Goal: Check status: Check status

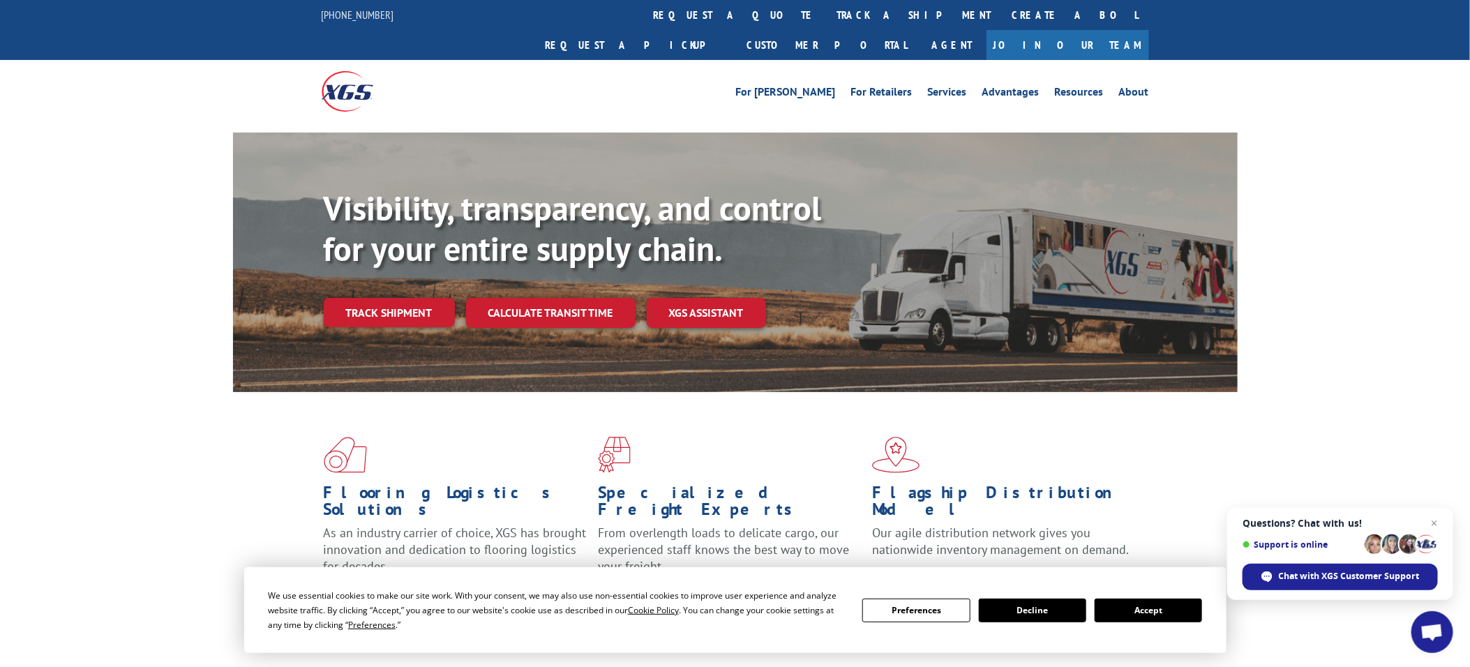
click at [827, 11] on link "track a shipment" at bounding box center [914, 15] width 175 height 30
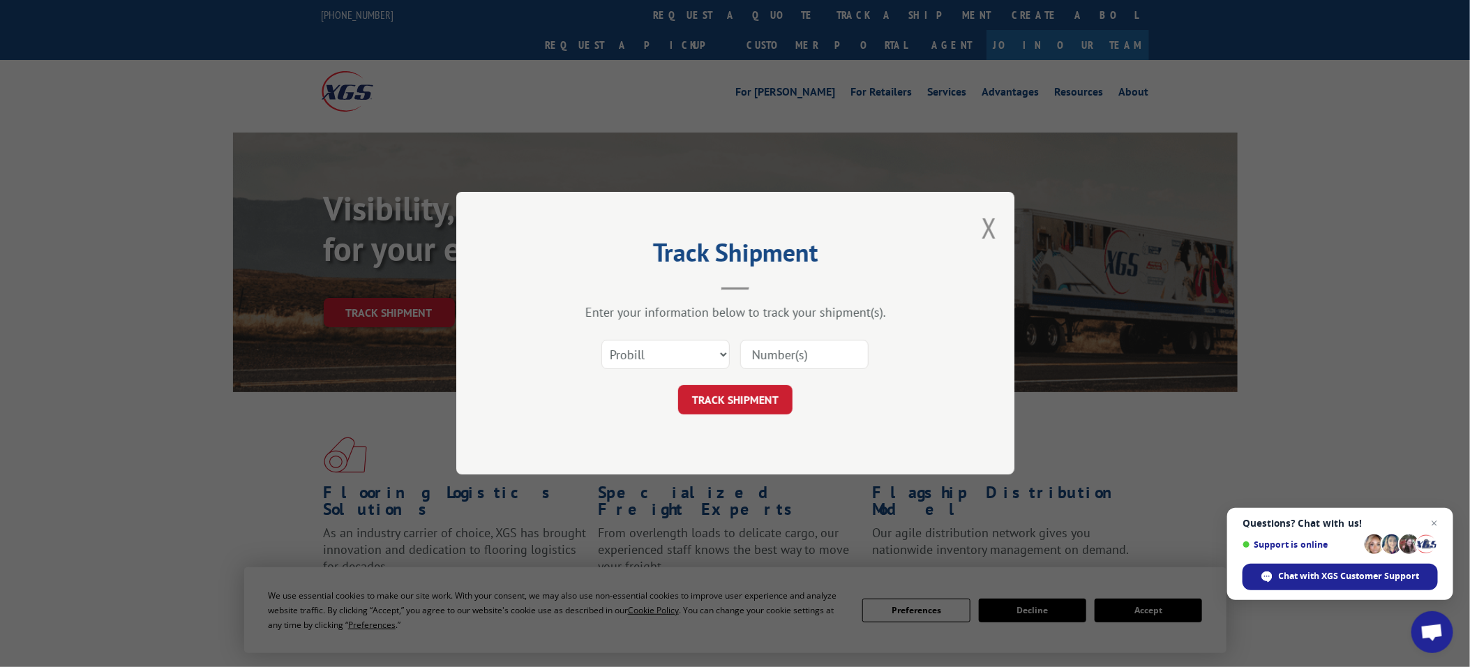
click at [798, 354] on input at bounding box center [804, 355] width 128 height 29
paste input "535219"
type input "535219"
click at [773, 395] on button "TRACK SHIPMENT" at bounding box center [735, 400] width 114 height 29
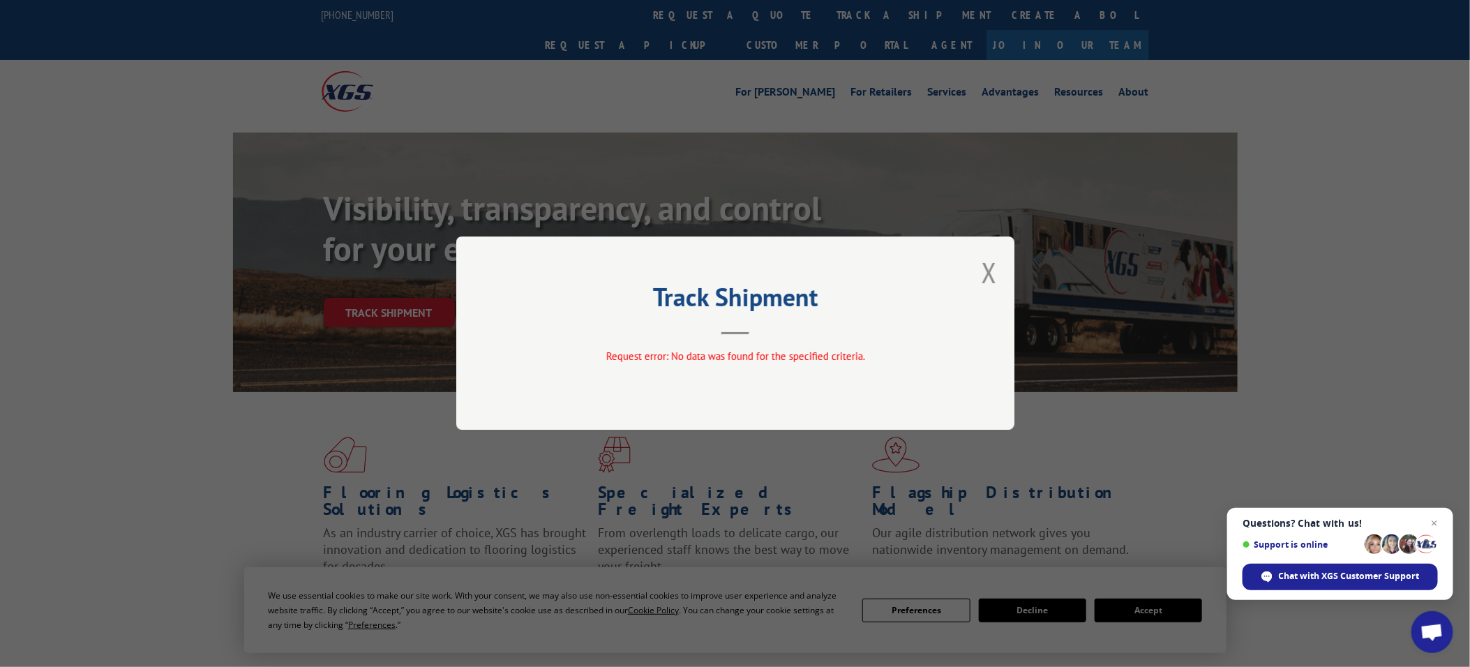
click at [998, 270] on div "Track Shipment Request error: No data was found for the specified criteria." at bounding box center [735, 333] width 558 height 193
click at [987, 272] on button "Close modal" at bounding box center [989, 272] width 15 height 37
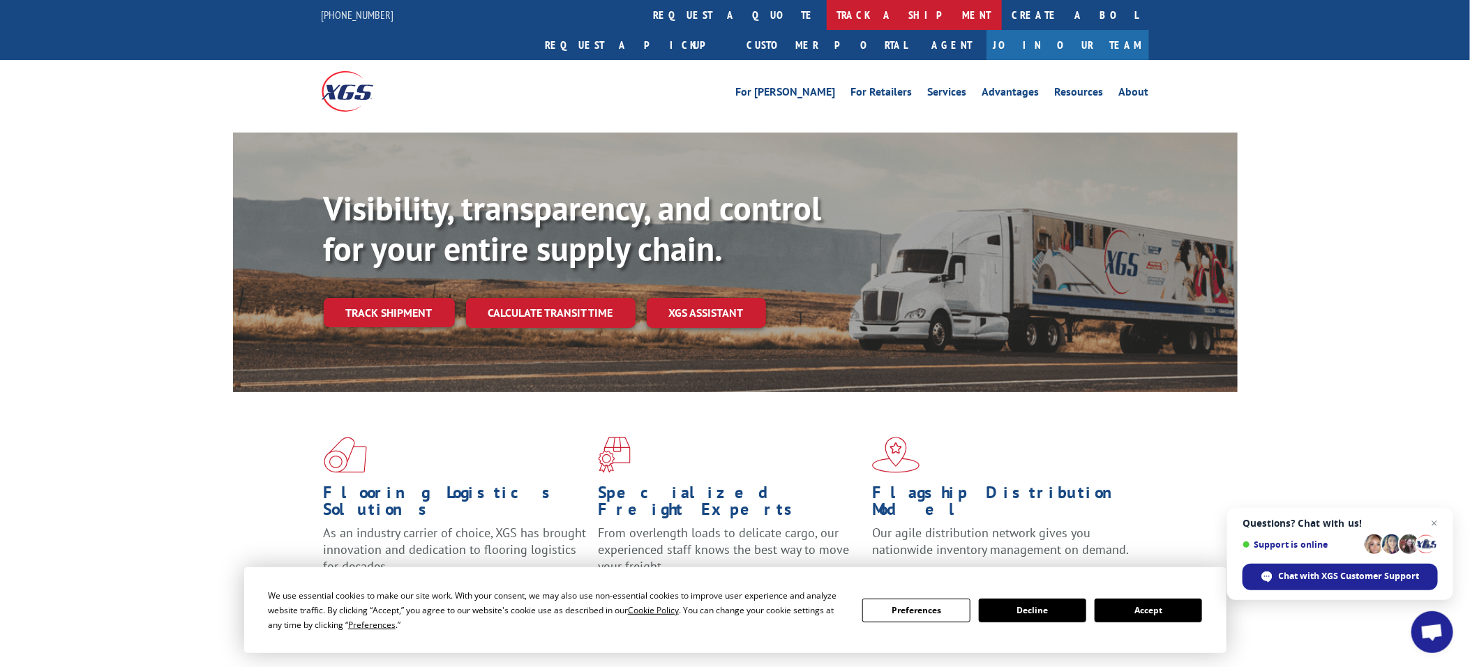
click at [827, 21] on link "track a shipment" at bounding box center [914, 15] width 175 height 30
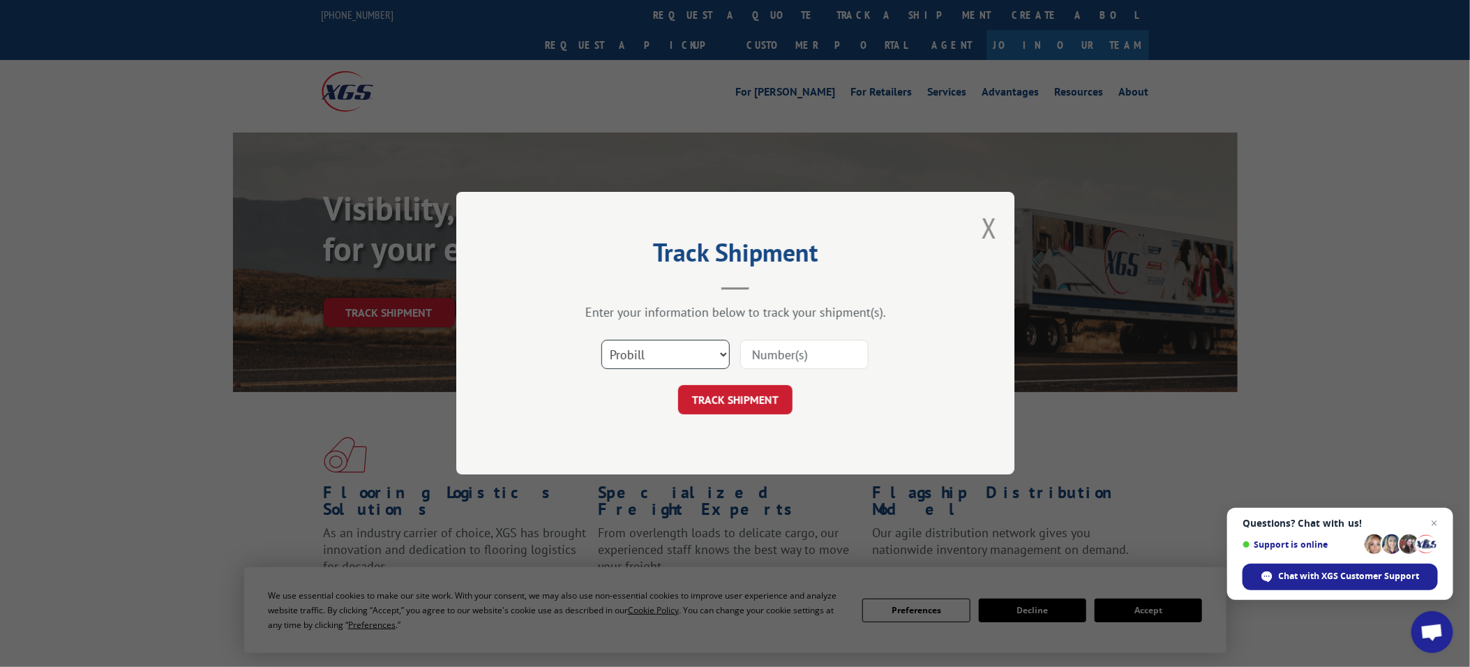
click at [705, 361] on select "Select category... Probill BOL PO" at bounding box center [665, 355] width 128 height 29
select select "po"
click at [601, 341] on select "Select category... Probill BOL PO" at bounding box center [665, 355] width 128 height 29
click at [792, 354] on input at bounding box center [804, 355] width 128 height 29
paste input "19536442"
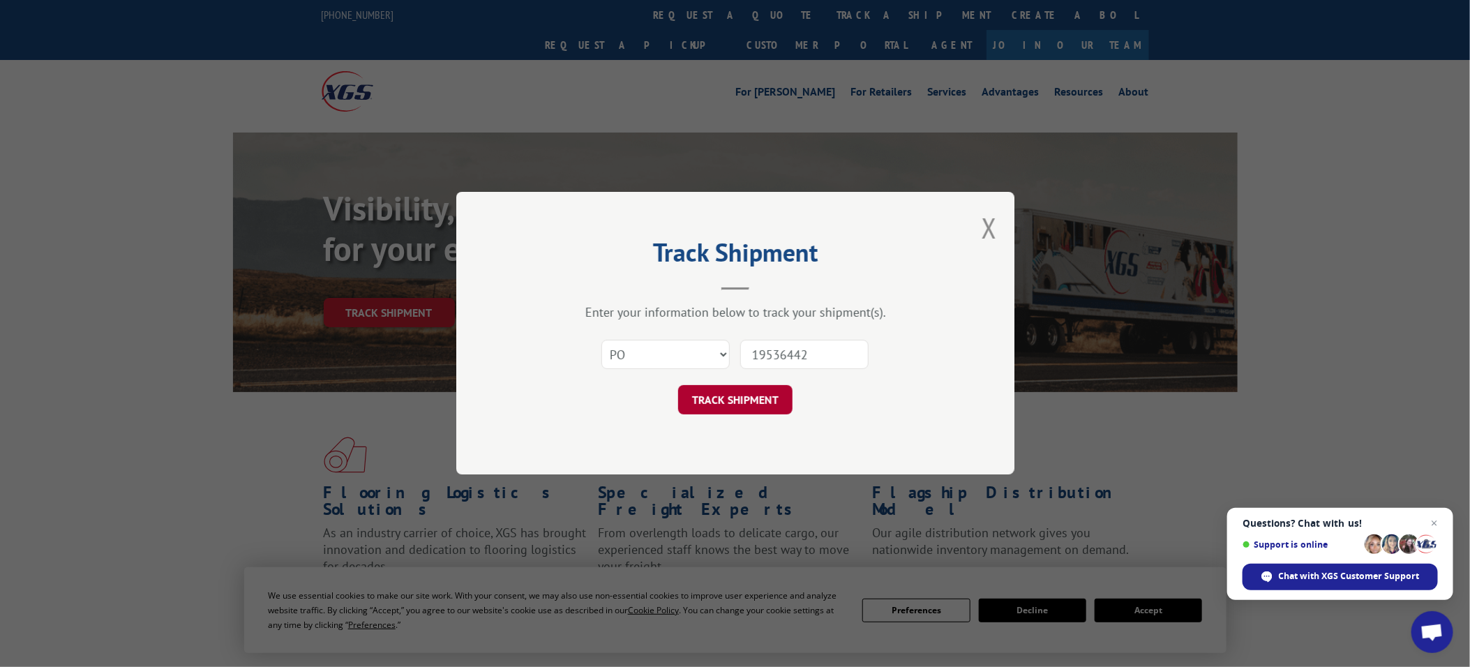
type input "19536442"
click at [748, 398] on button "TRACK SHIPMENT" at bounding box center [735, 400] width 114 height 29
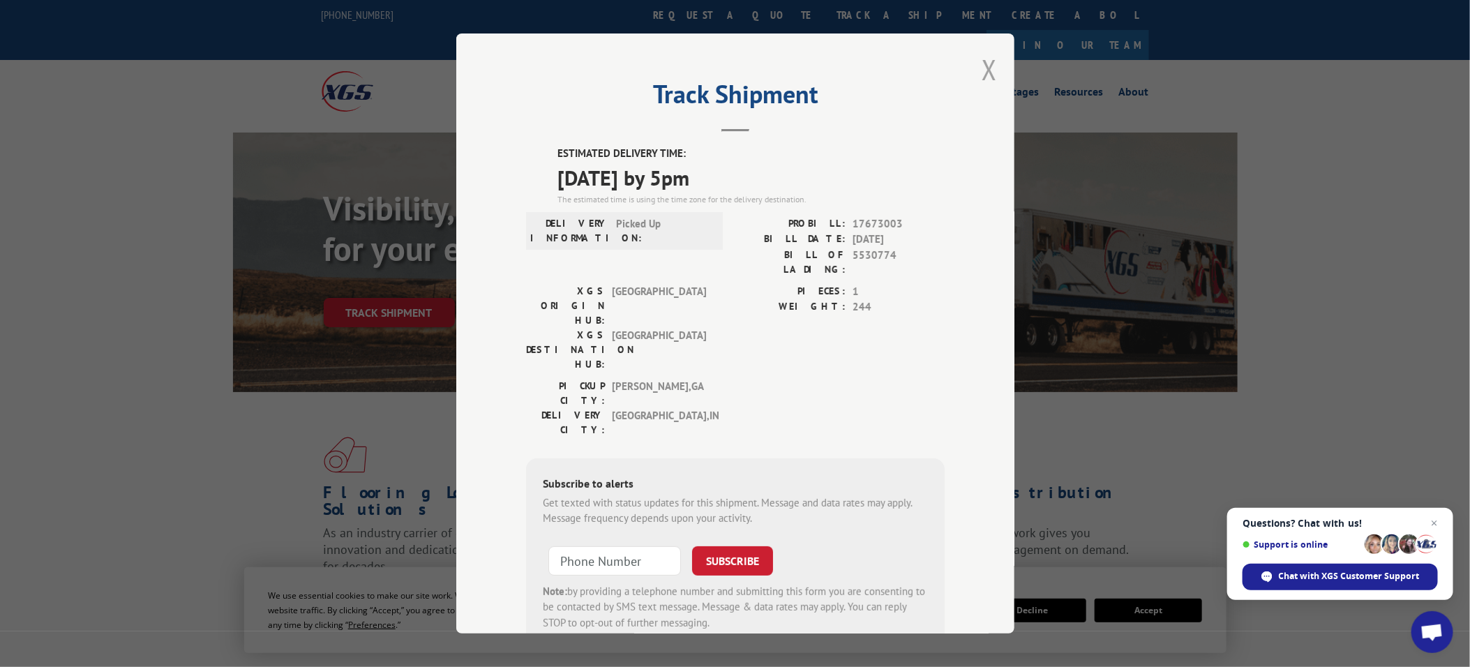
click at [984, 61] on button "Close modal" at bounding box center [989, 69] width 15 height 37
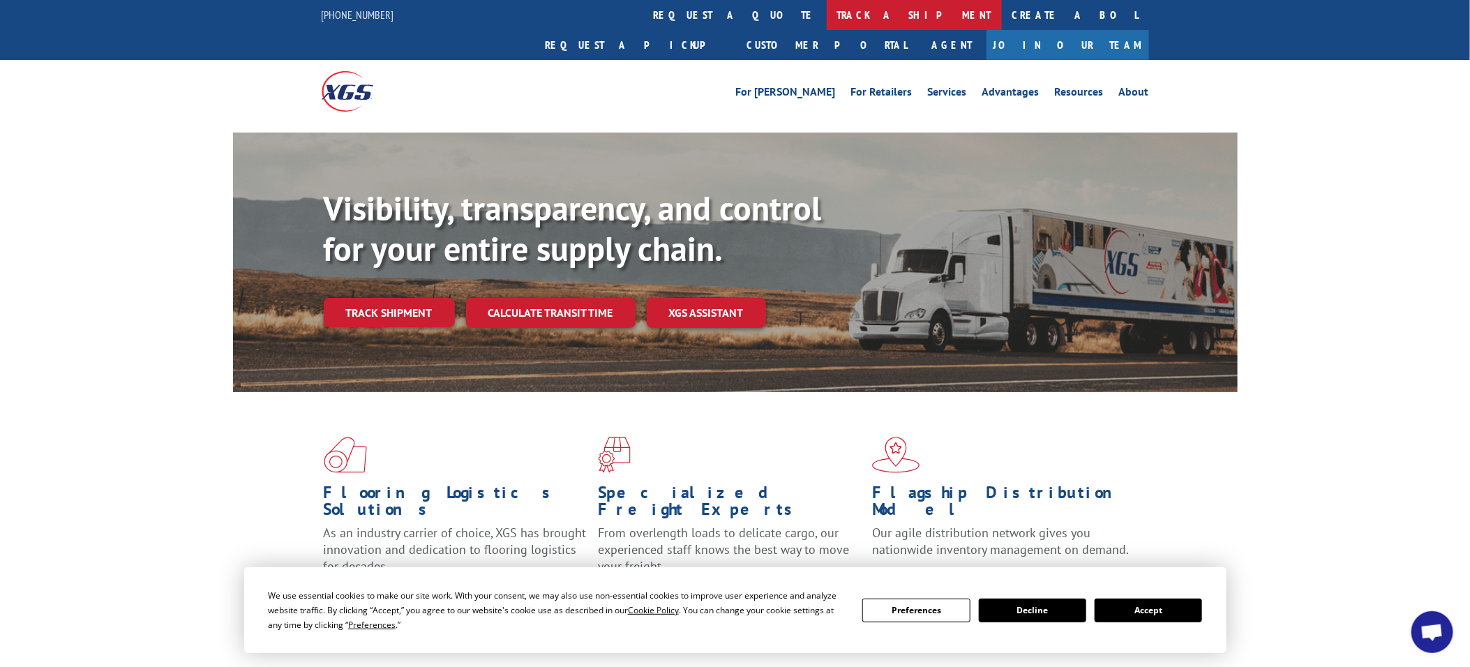
click at [827, 16] on link "track a shipment" at bounding box center [914, 15] width 175 height 30
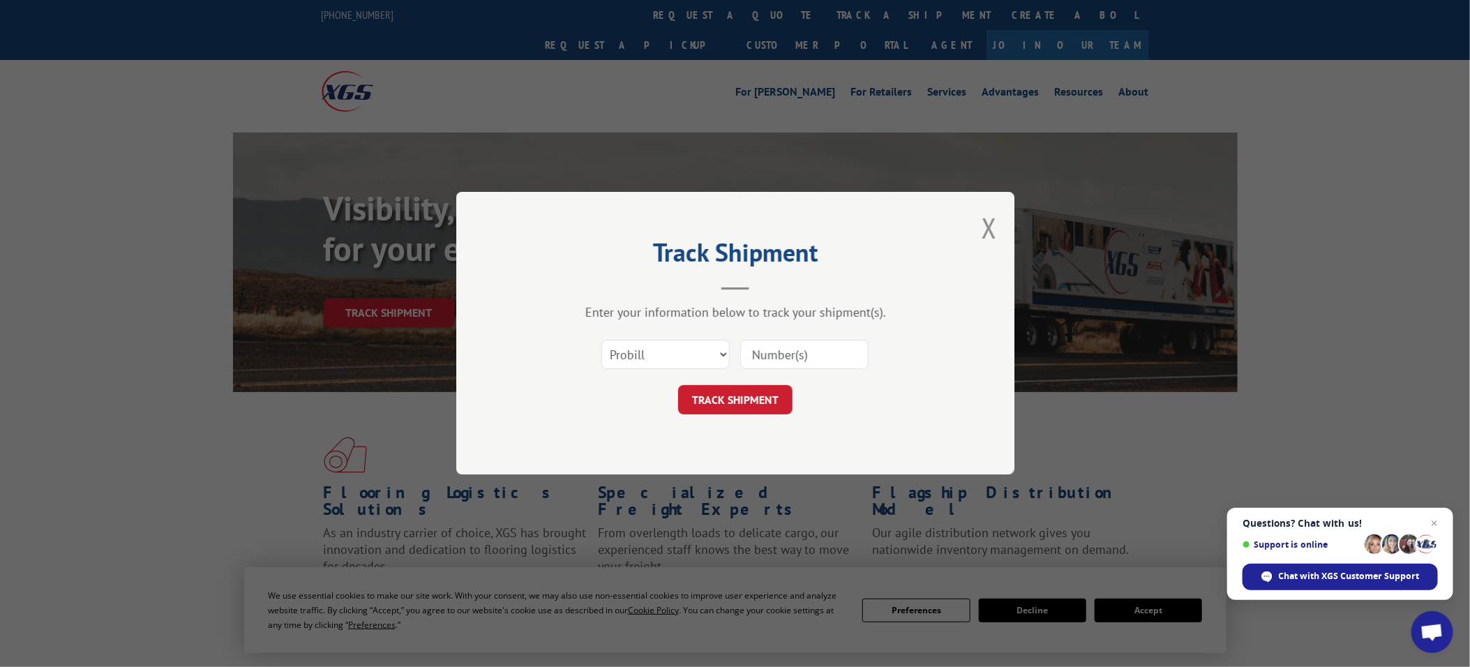
click at [812, 352] on input at bounding box center [804, 355] width 128 height 29
paste input "468985"
type input "468985"
click at [752, 396] on button "TRACK SHIPMENT" at bounding box center [735, 400] width 114 height 29
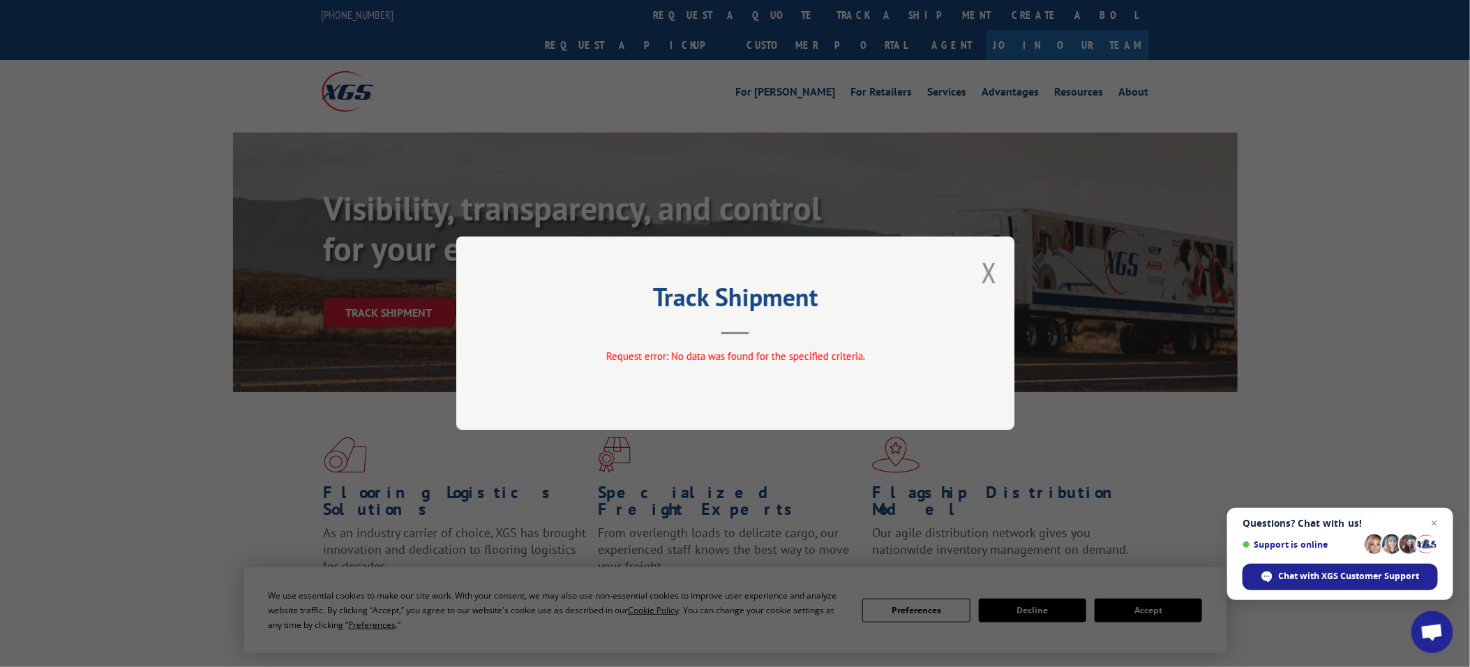
click at [999, 276] on div "Track Shipment Request error: No data was found for the specified criteria." at bounding box center [735, 333] width 558 height 193
click at [984, 271] on button "Close modal" at bounding box center [989, 272] width 15 height 37
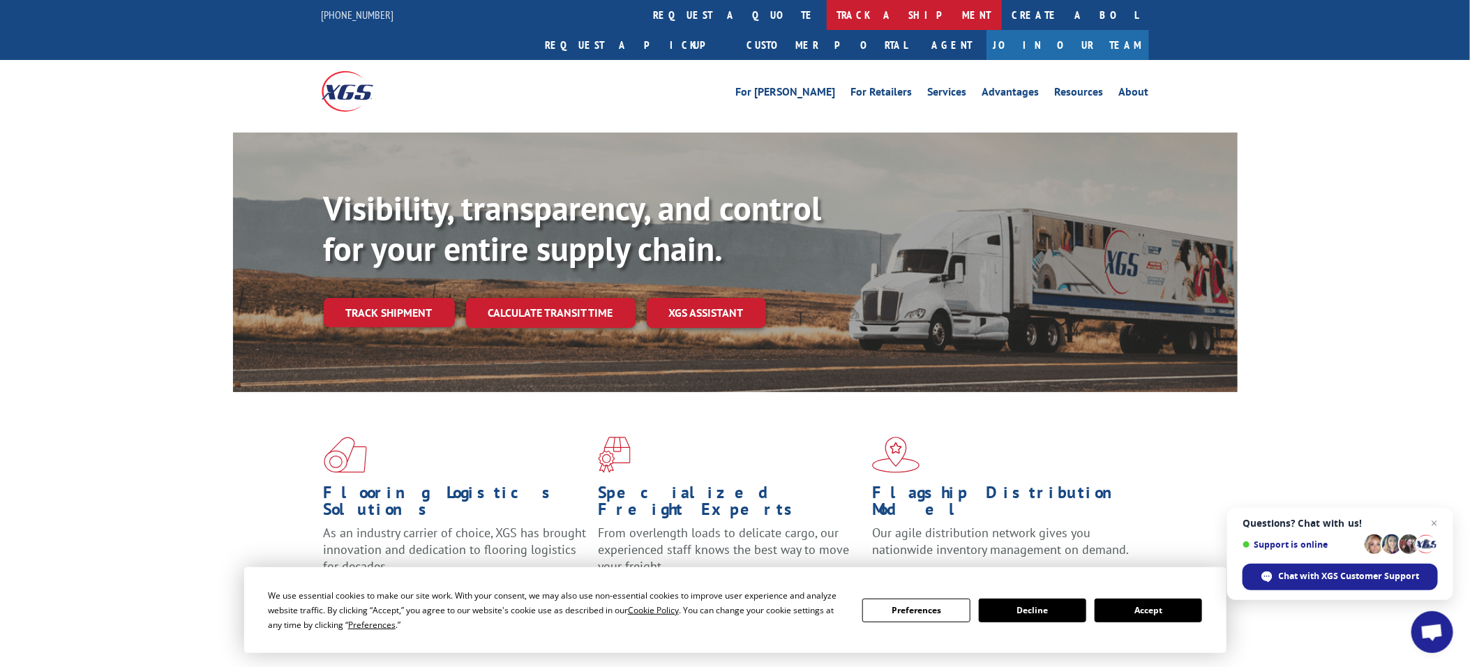
click at [827, 13] on link "track a shipment" at bounding box center [914, 15] width 175 height 30
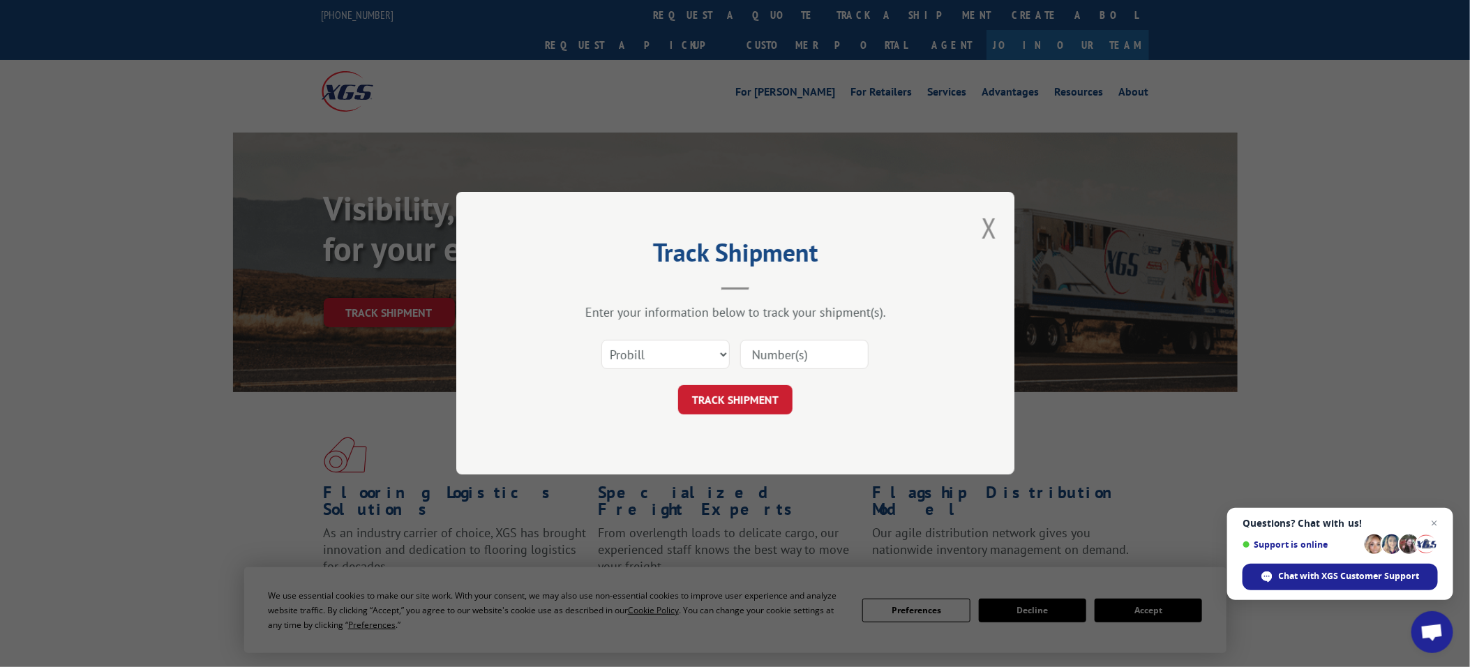
click at [759, 360] on input at bounding box center [804, 355] width 128 height 29
paste input "19536255"
type input "19536255"
click at [751, 407] on button "TRACK SHIPMENT" at bounding box center [735, 400] width 114 height 29
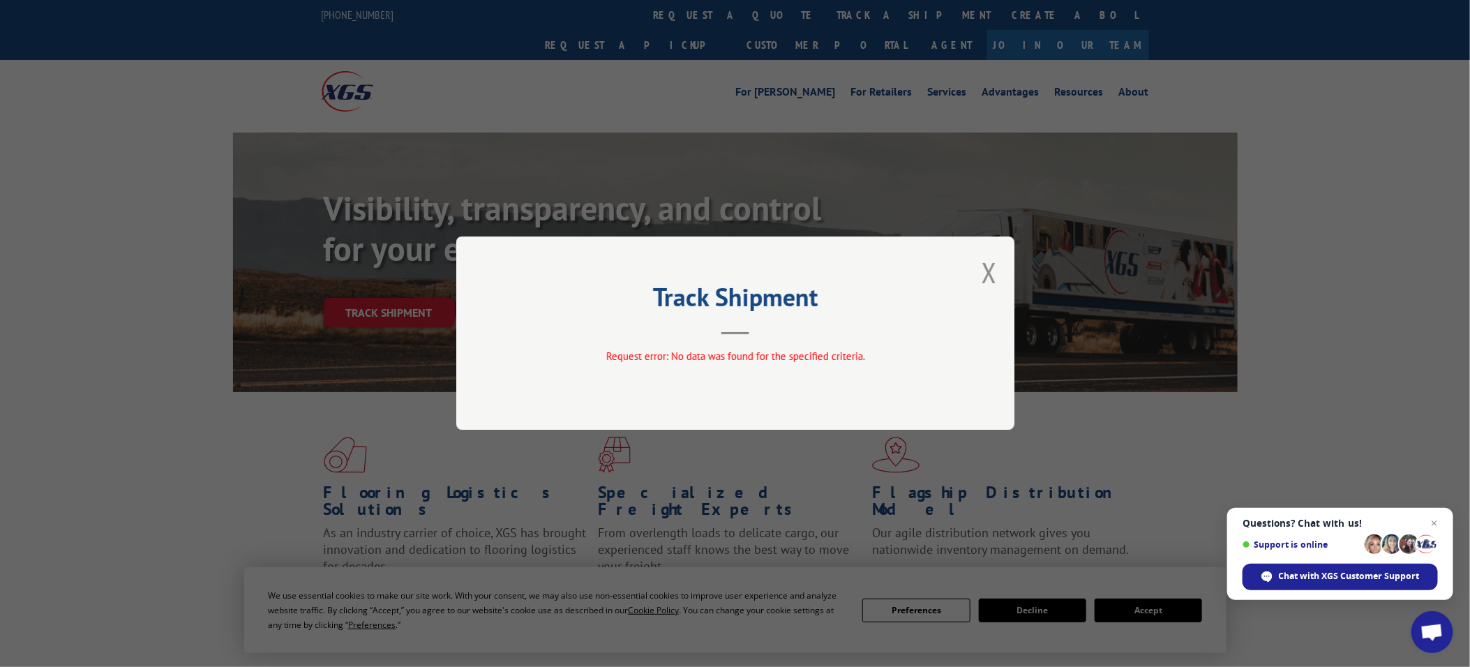
click at [985, 271] on button "Close modal" at bounding box center [989, 272] width 15 height 37
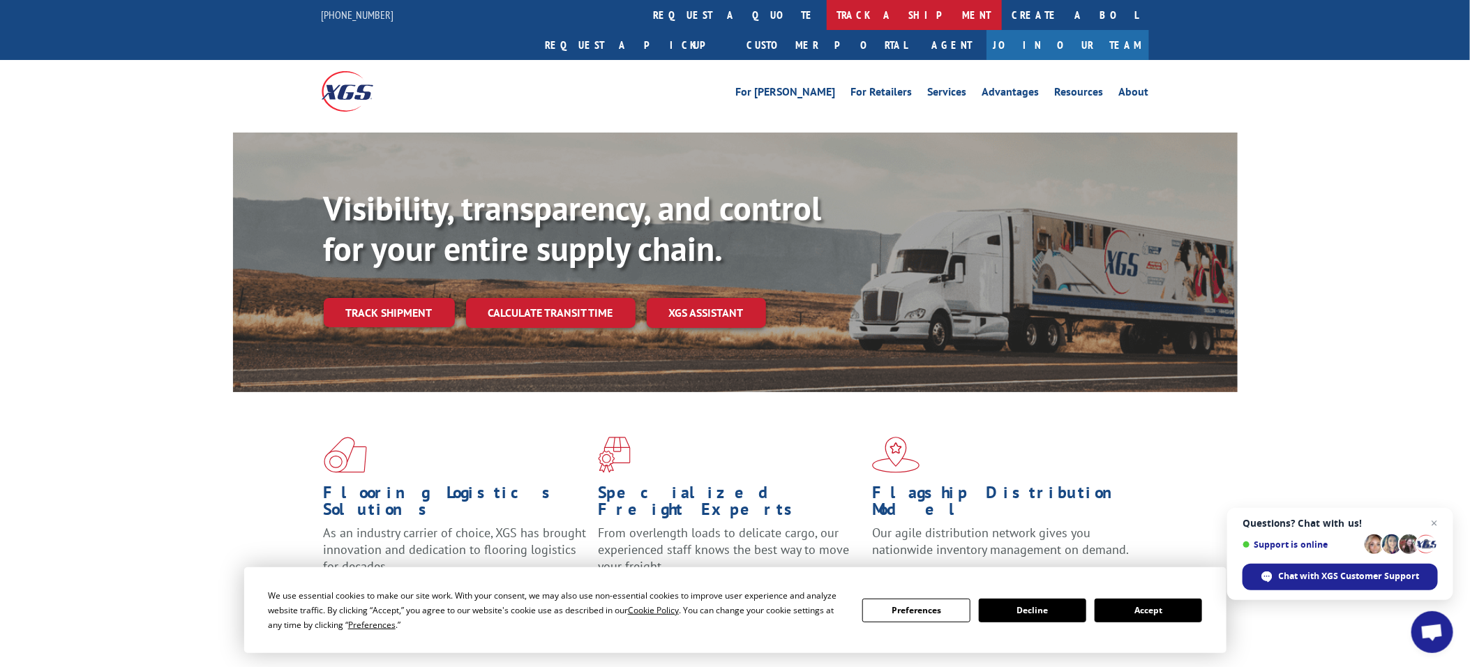
click at [827, 7] on link "track a shipment" at bounding box center [914, 15] width 175 height 30
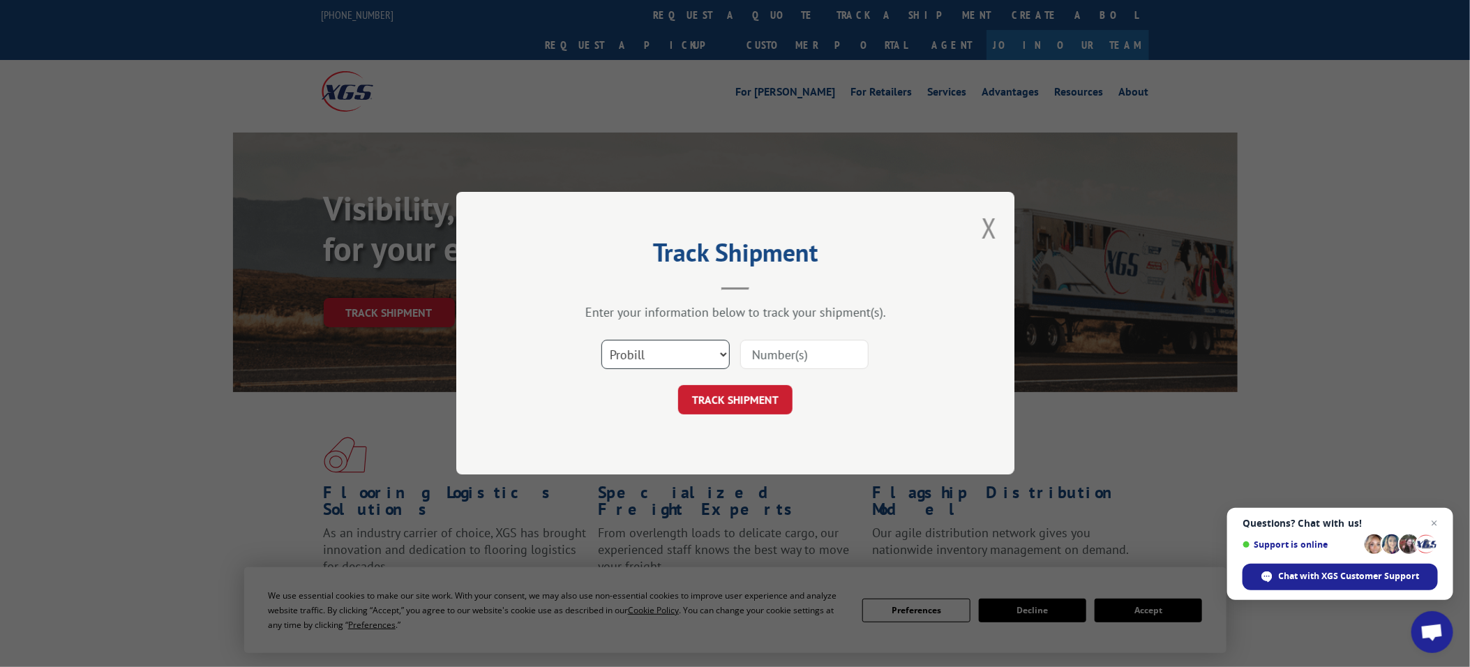
click at [677, 359] on select "Select category... Probill BOL PO" at bounding box center [665, 355] width 128 height 29
select select "po"
click at [601, 341] on select "Select category... Probill BOL PO" at bounding box center [665, 355] width 128 height 29
click at [807, 350] on input at bounding box center [804, 355] width 128 height 29
paste input "19536255"
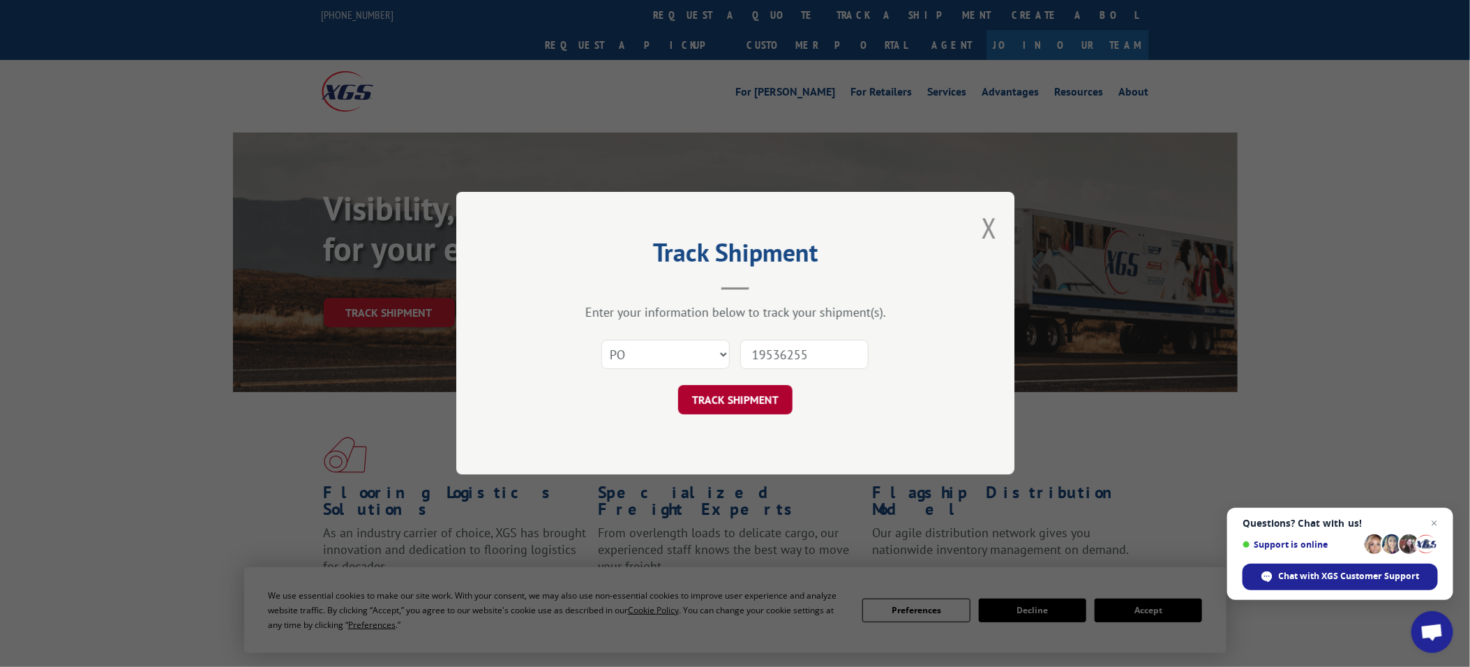
type input "19536255"
click at [752, 393] on button "TRACK SHIPMENT" at bounding box center [735, 400] width 114 height 29
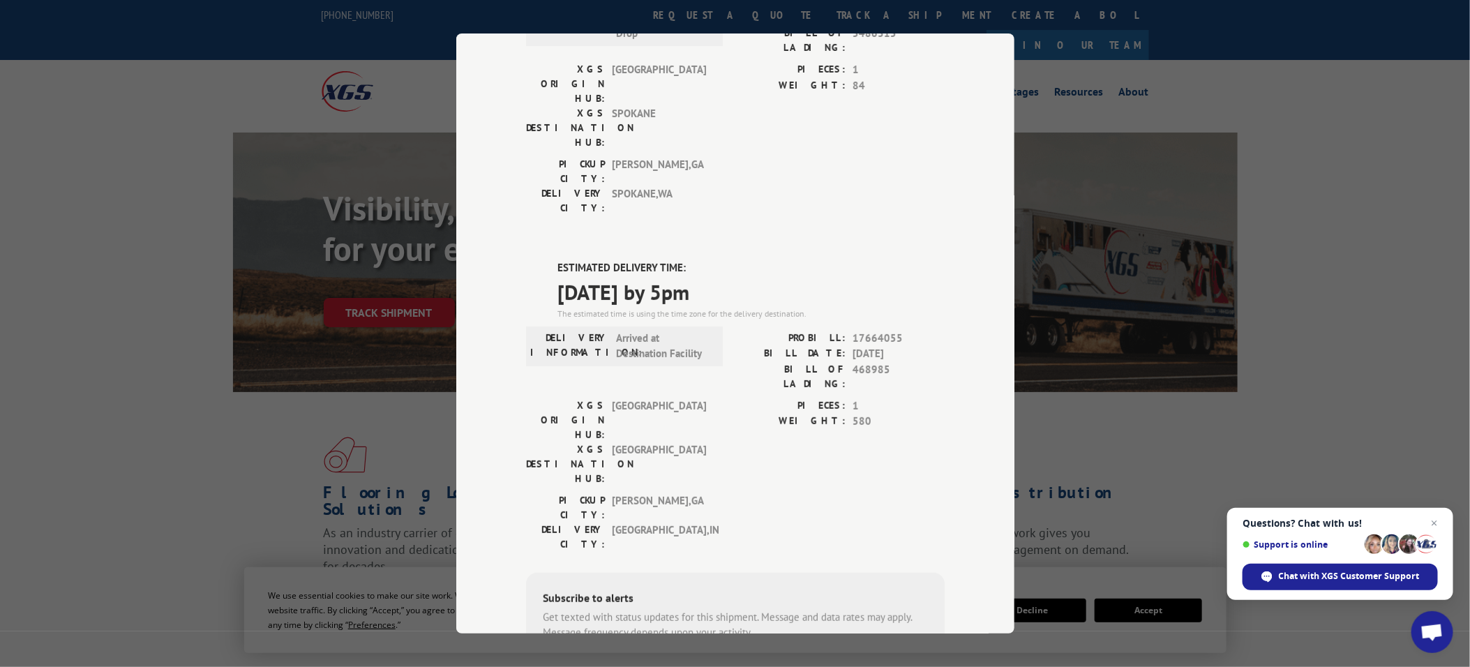
scroll to position [255, 0]
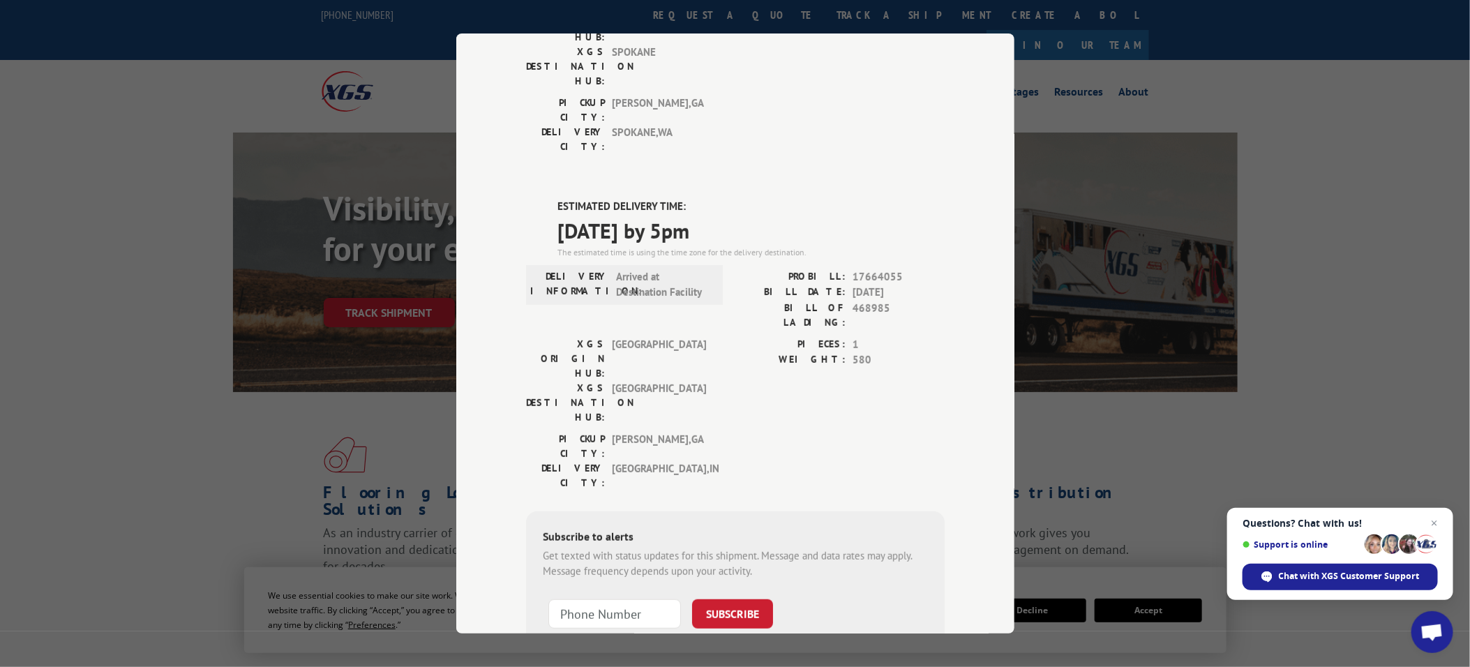
click at [322, 382] on div "Track Shipment DELIVERED DELIVERY INFORMATION: 02/18/2025 01:09 pm Drop PROBILL…" at bounding box center [735, 333] width 1470 height 667
click at [1106, 313] on div "Track Shipment DELIVERED DELIVERY INFORMATION: 02/18/2025 01:09 pm Drop PROBILL…" at bounding box center [735, 333] width 1470 height 667
click at [1128, 417] on div "Track Shipment DELIVERED DELIVERY INFORMATION: 02/18/2025 01:09 pm Drop PROBILL…" at bounding box center [735, 333] width 1470 height 667
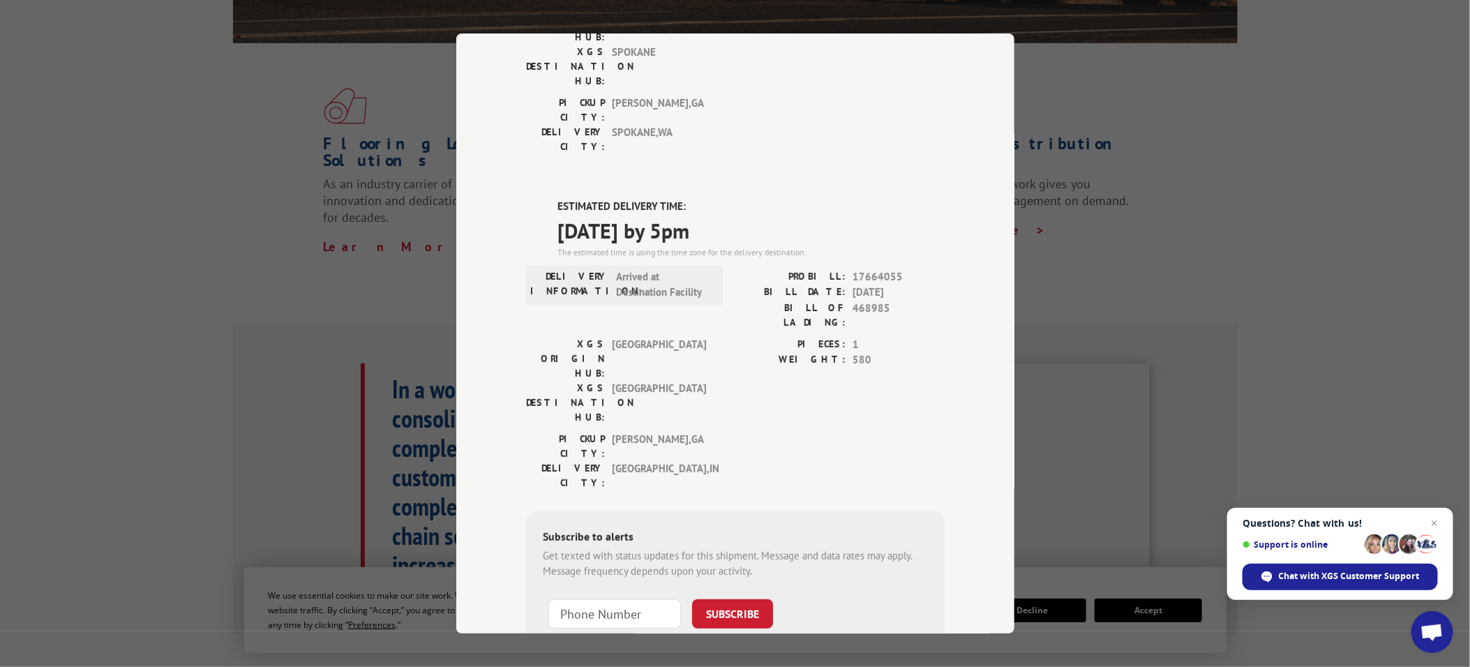
scroll to position [0, 0]
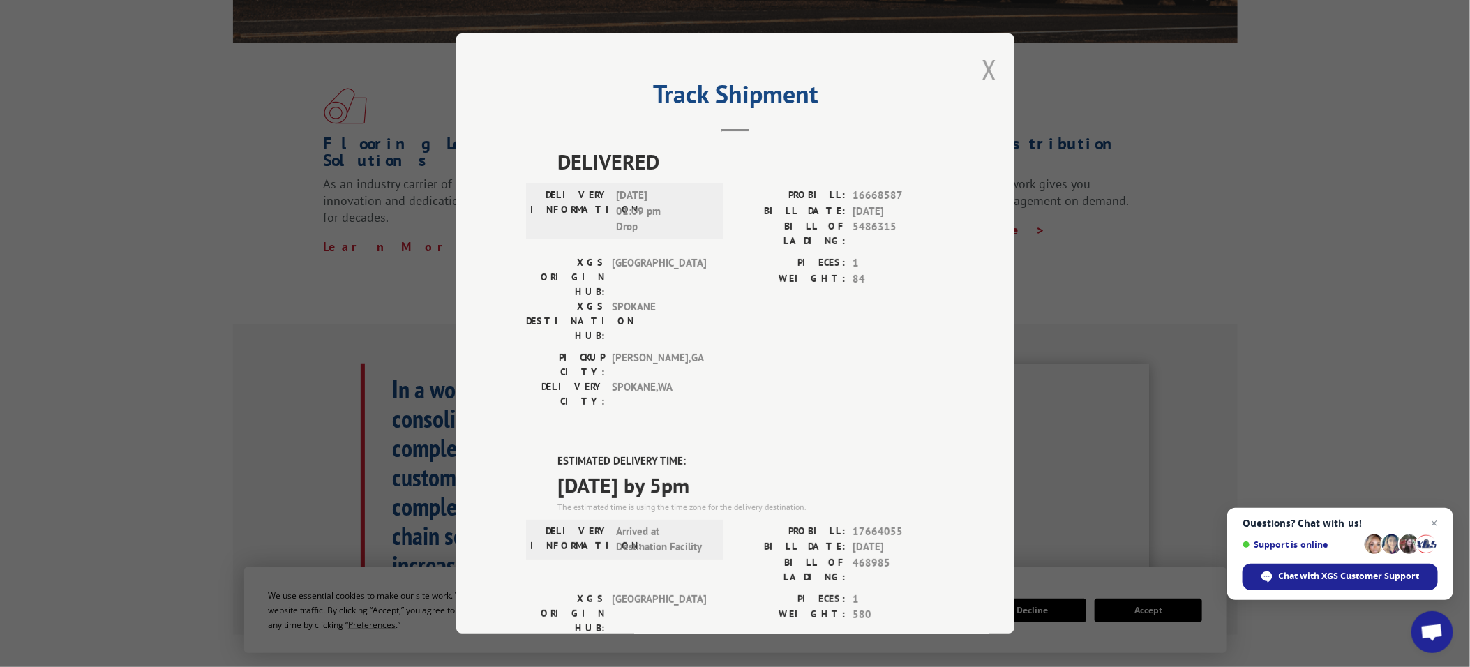
click at [982, 65] on button "Close modal" at bounding box center [989, 69] width 15 height 37
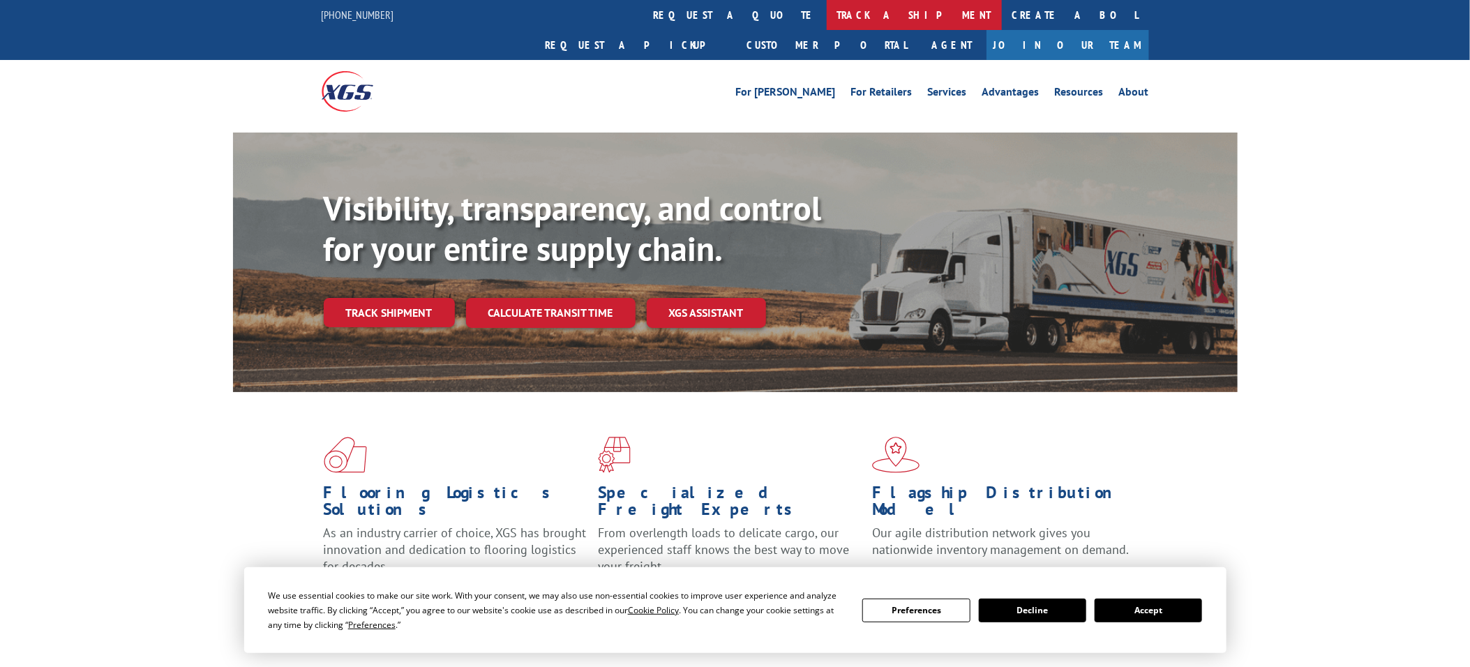
click at [827, 16] on link "track a shipment" at bounding box center [914, 15] width 175 height 30
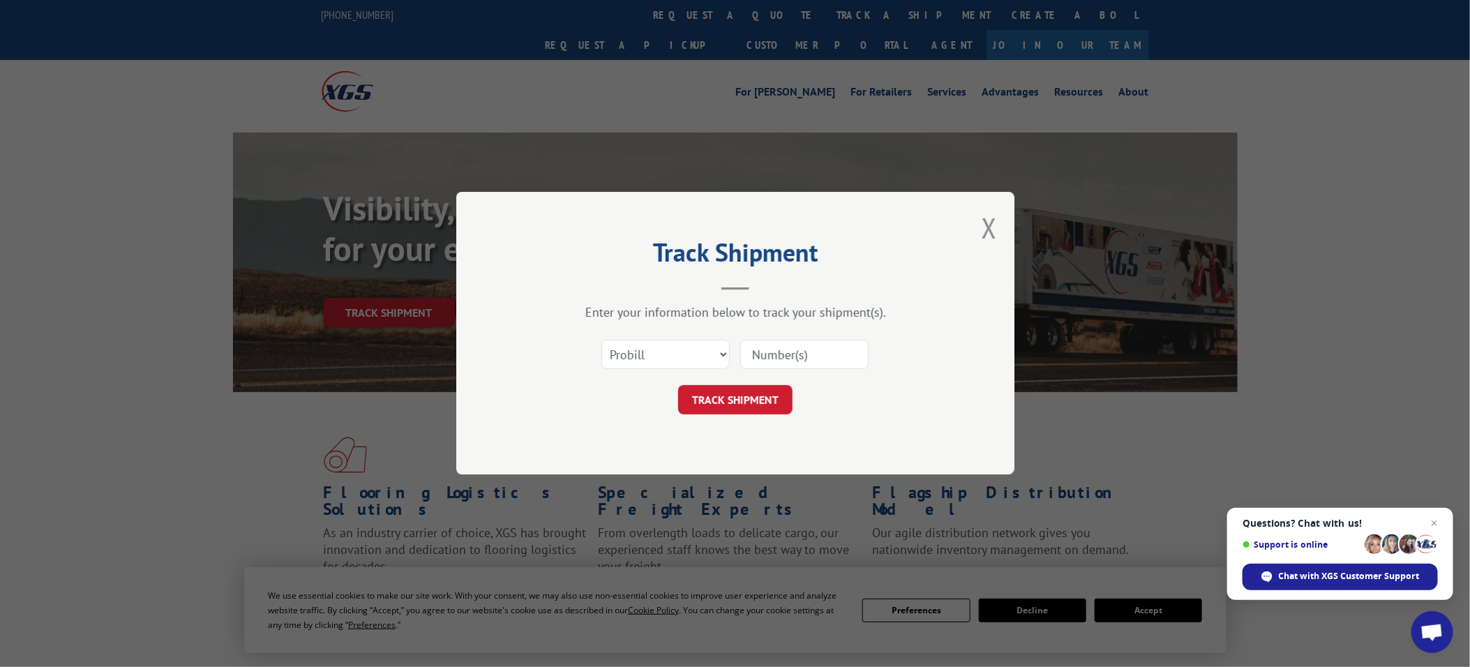
click at [824, 361] on input at bounding box center [804, 355] width 128 height 29
paste input "17233478"
type input "17233478"
click at [764, 398] on button "TRACK SHIPMENT" at bounding box center [735, 400] width 114 height 29
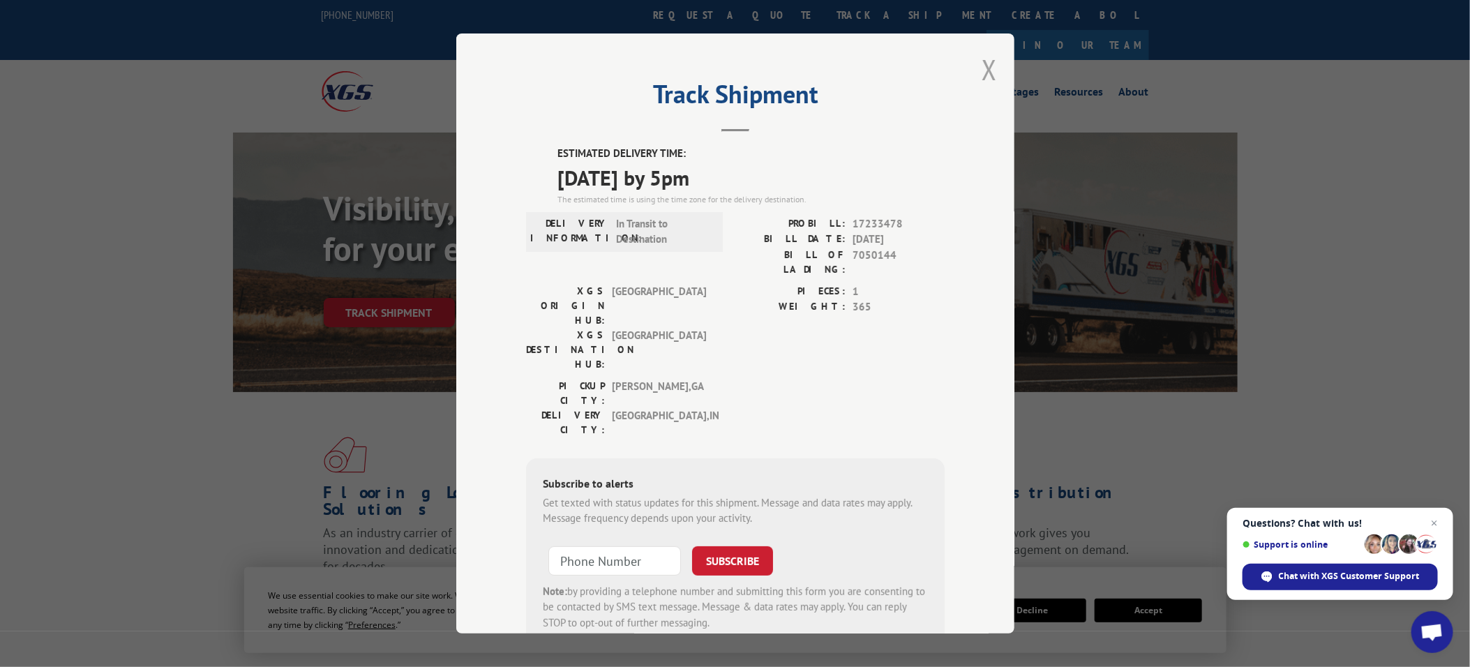
click at [985, 75] on button "Close modal" at bounding box center [989, 69] width 15 height 37
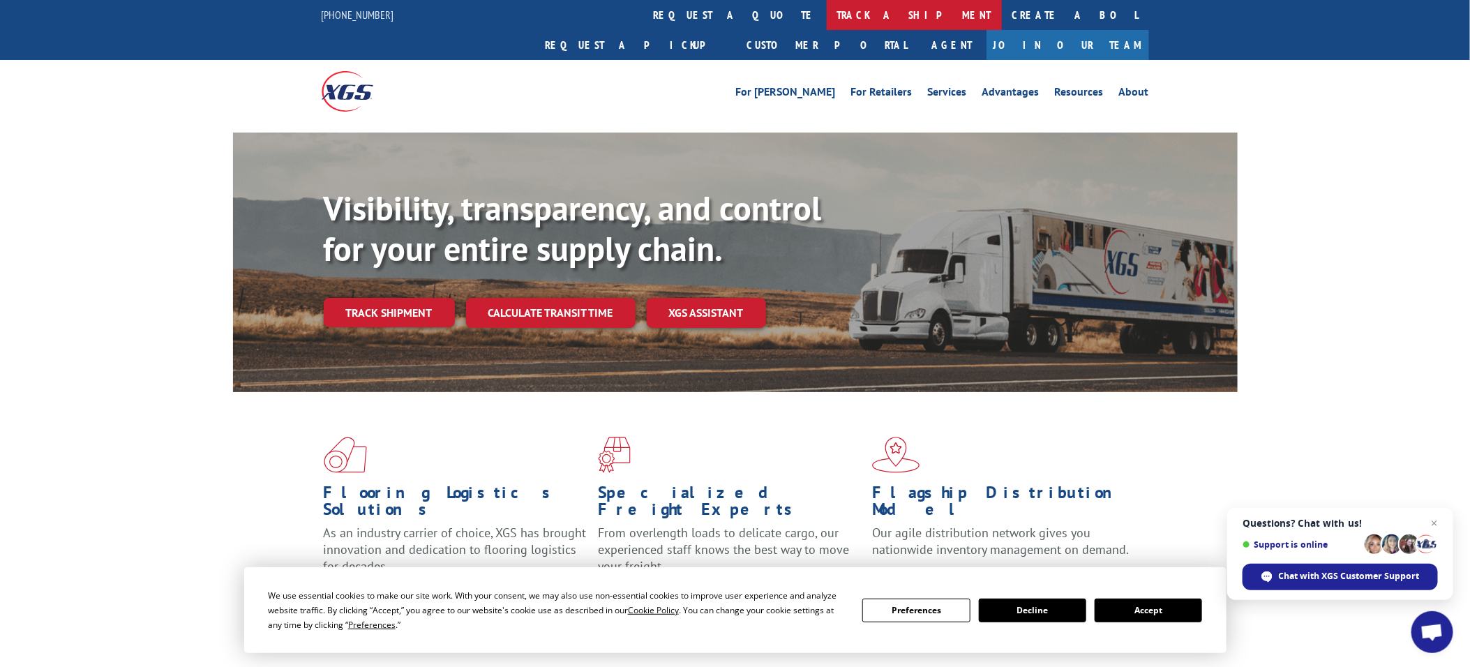
click at [827, 13] on link "track a shipment" at bounding box center [914, 15] width 175 height 30
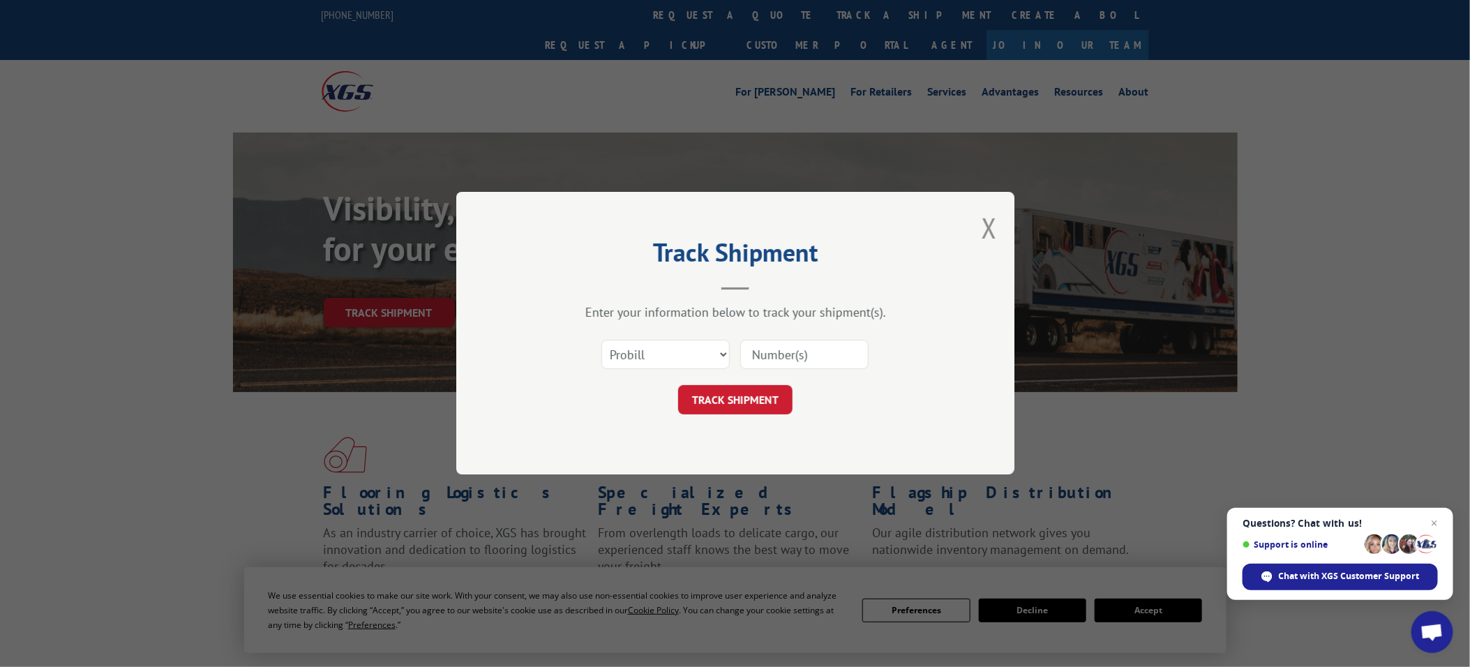
click at [801, 357] on input at bounding box center [804, 355] width 128 height 29
paste input "534826"
type input "534826"
click at [752, 398] on button "TRACK SHIPMENT" at bounding box center [735, 400] width 114 height 29
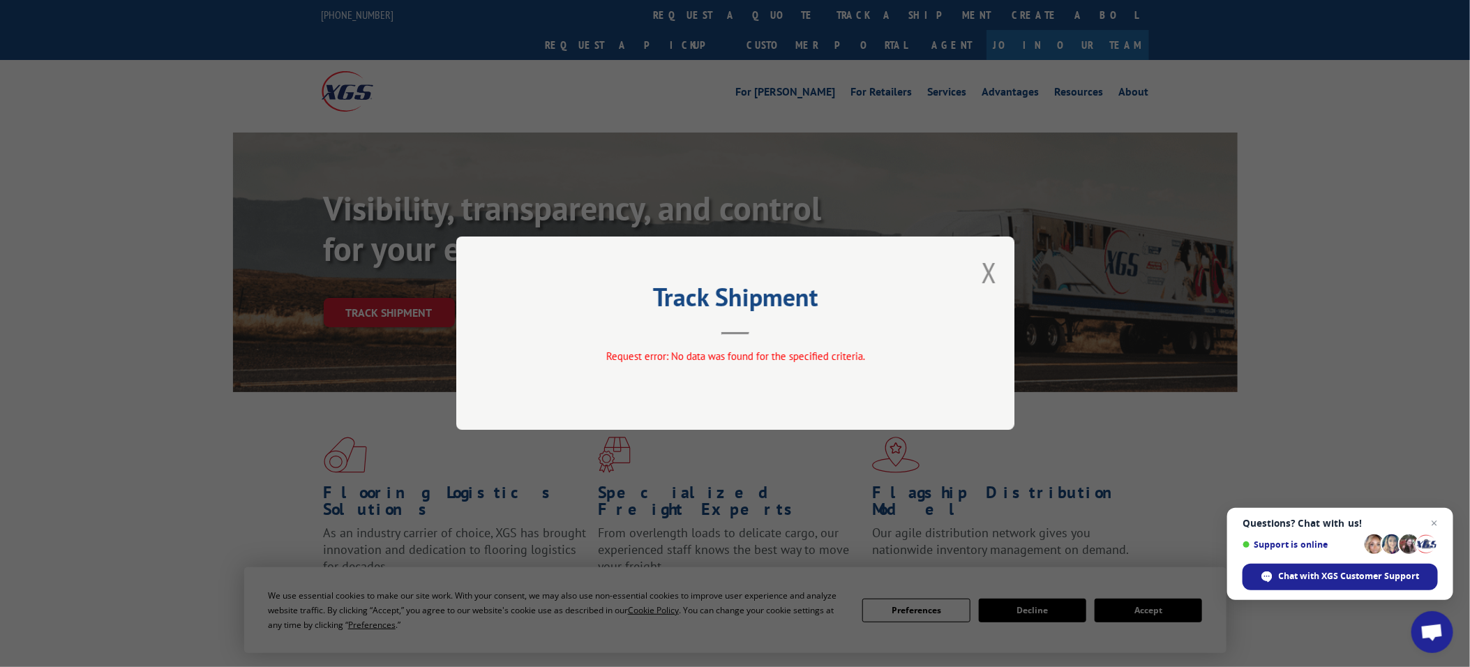
click at [979, 277] on div "Track Shipment Request error: No data was found for the specified criteria." at bounding box center [735, 333] width 558 height 193
click at [988, 270] on button "Close modal" at bounding box center [989, 272] width 15 height 37
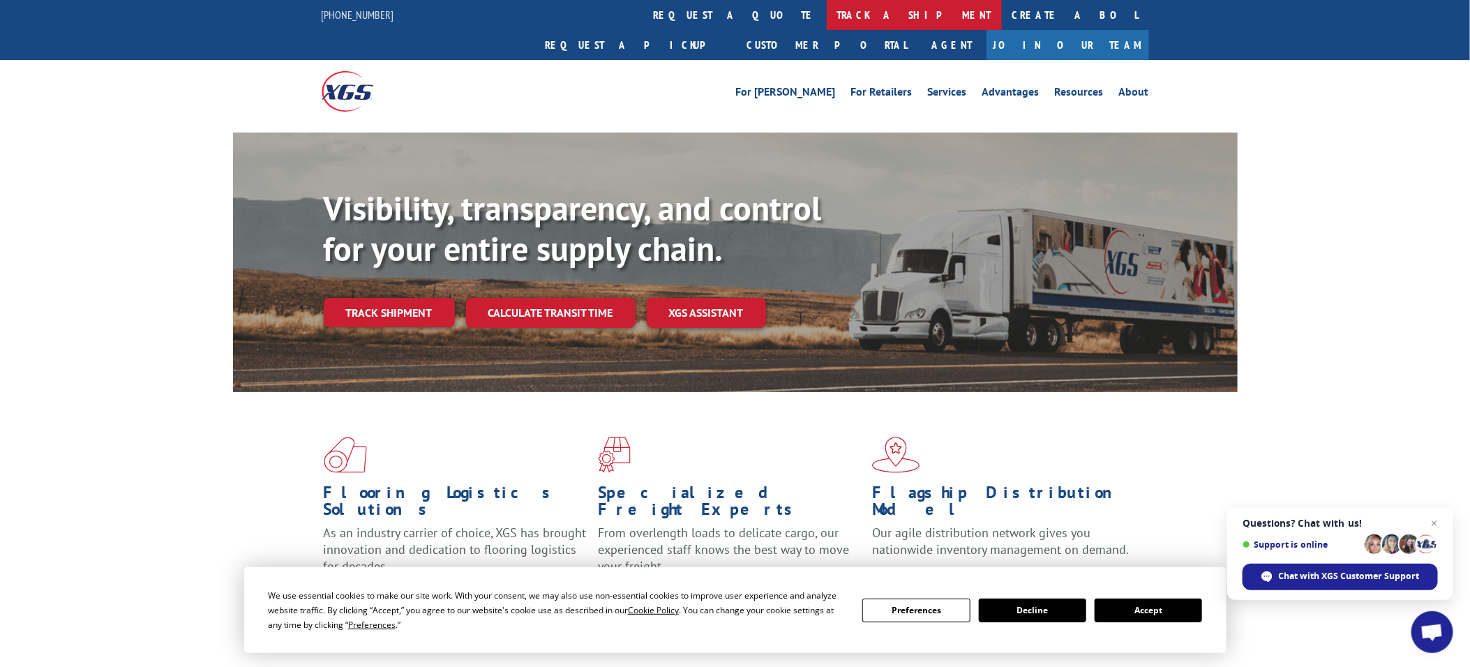
click at [827, 18] on link "track a shipment" at bounding box center [914, 15] width 175 height 30
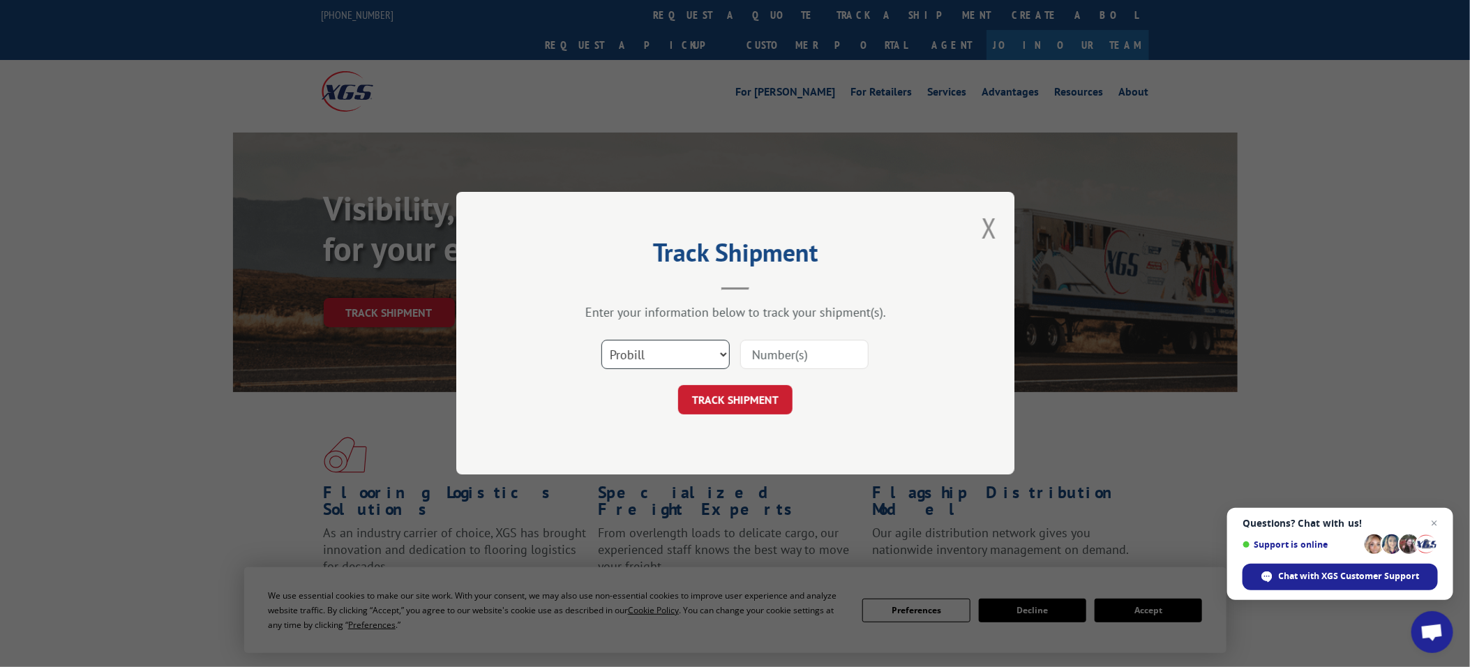
click at [659, 352] on select "Select category... Probill BOL PO" at bounding box center [665, 355] width 128 height 29
select select "bol"
click at [601, 341] on select "Select category... Probill BOL PO" at bounding box center [665, 355] width 128 height 29
click at [804, 345] on input at bounding box center [804, 355] width 128 height 29
paste input "5513887"
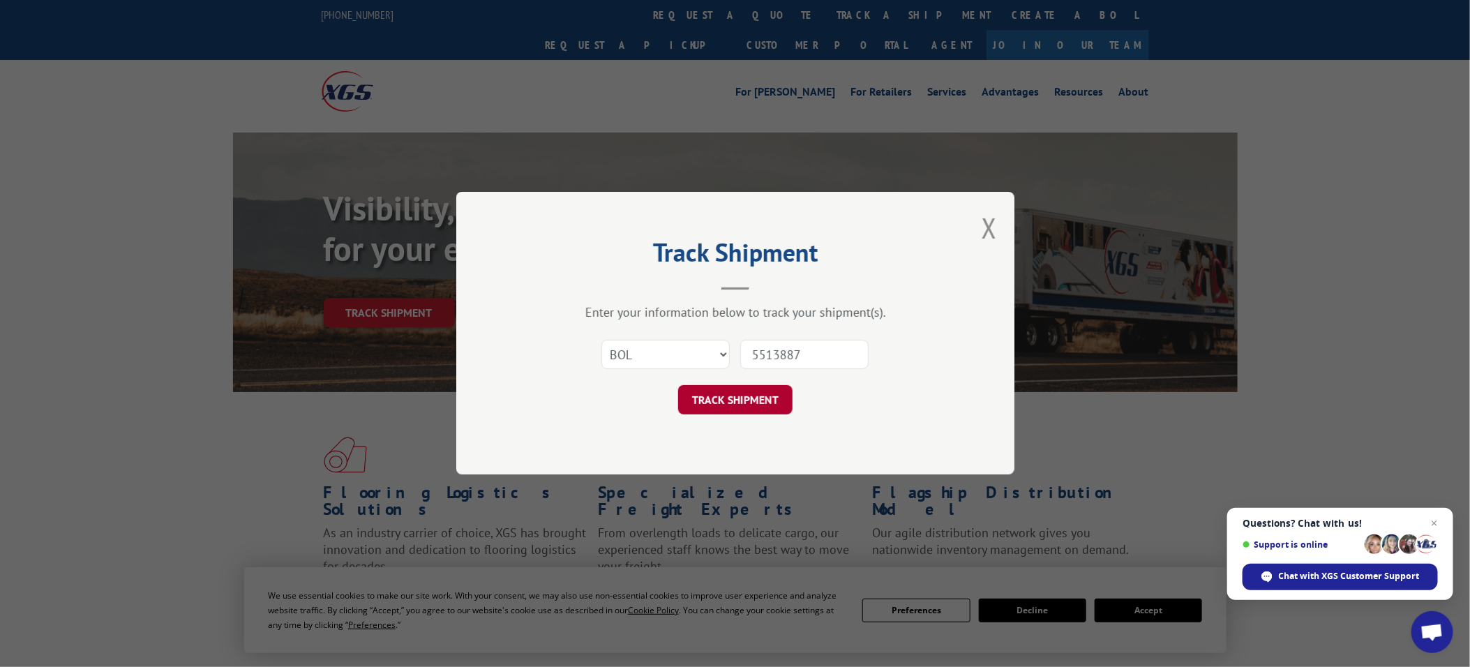
type input "5513887"
click at [747, 403] on button "TRACK SHIPMENT" at bounding box center [735, 400] width 114 height 29
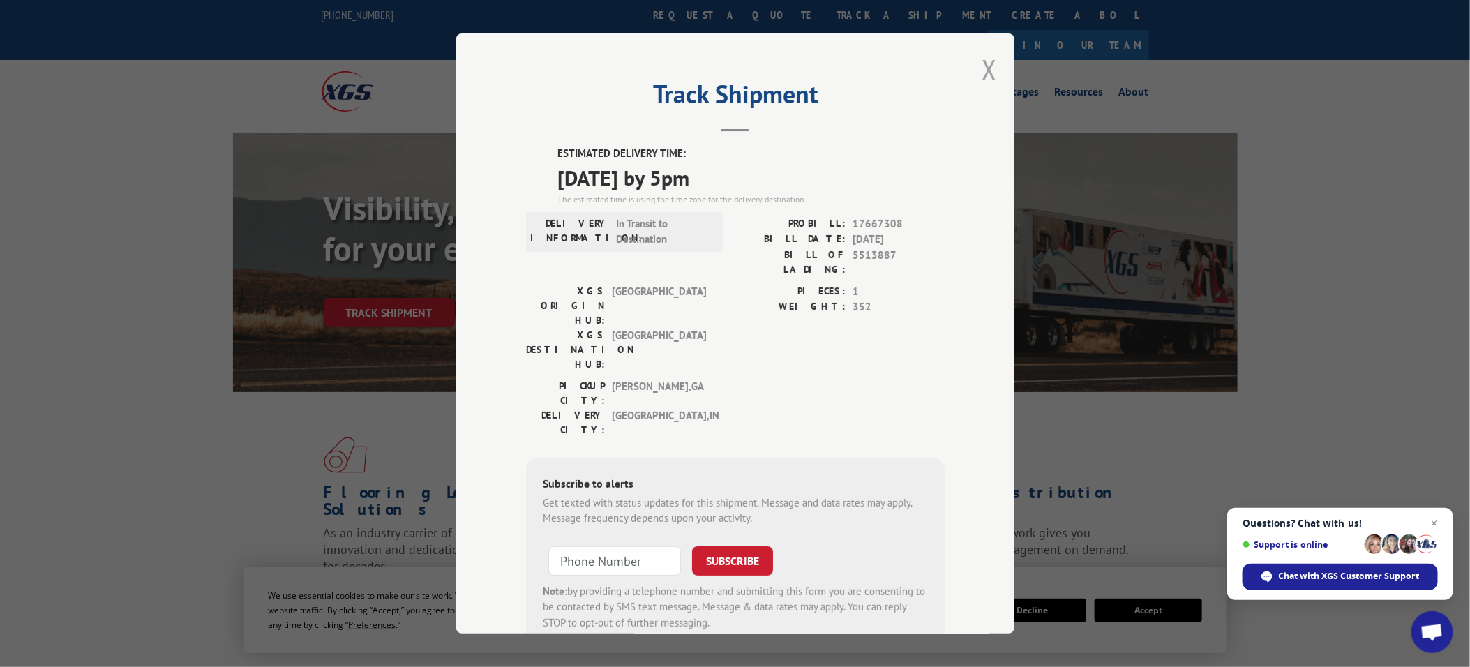
click at [982, 67] on button "Close modal" at bounding box center [989, 69] width 15 height 37
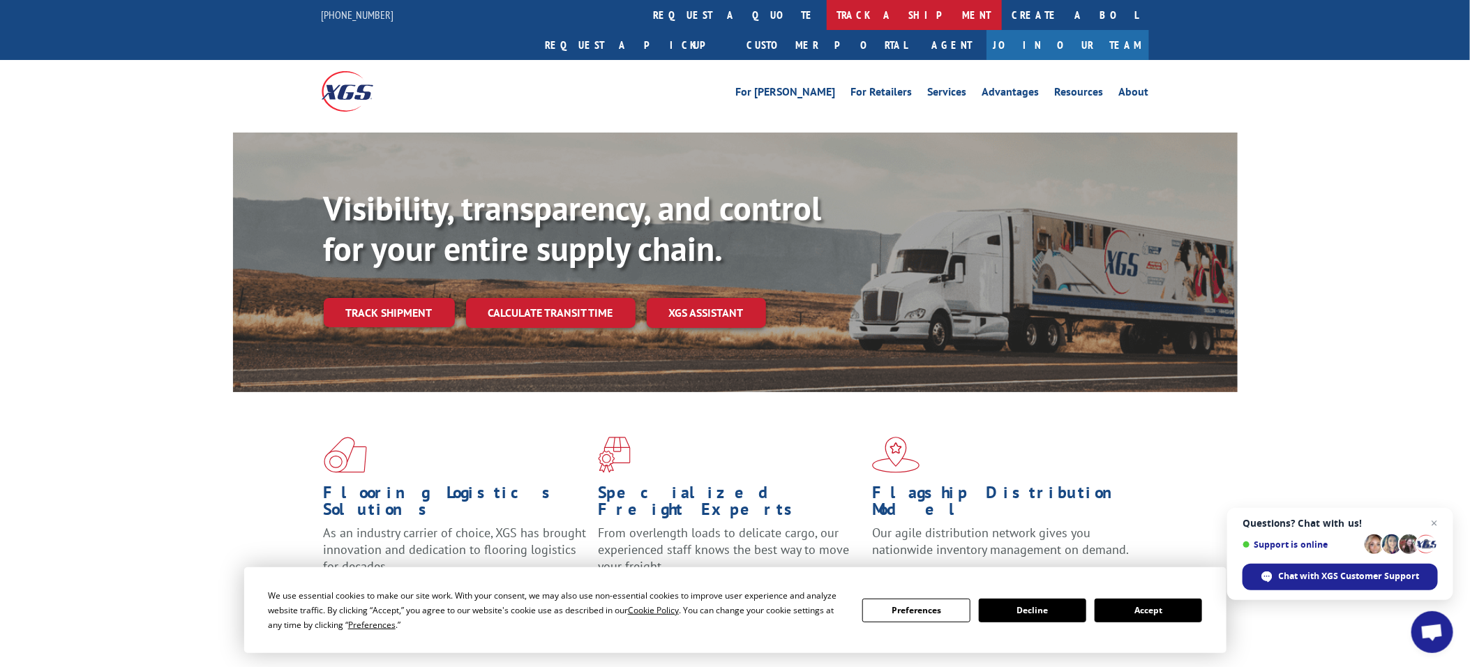
click at [827, 17] on link "track a shipment" at bounding box center [914, 15] width 175 height 30
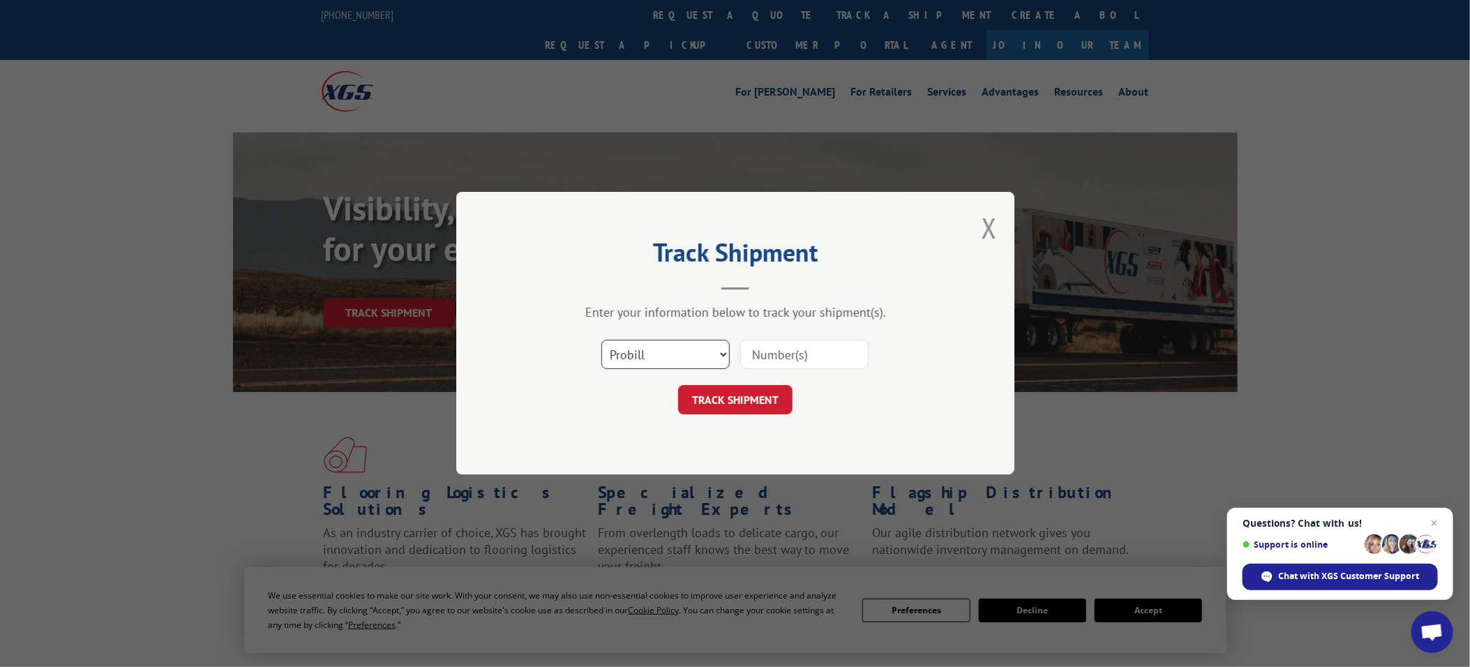
click at [713, 350] on select "Select category... Probill BOL PO" at bounding box center [665, 355] width 128 height 29
select select "bol"
click at [601, 341] on select "Select category... Probill BOL PO" at bounding box center [665, 355] width 128 height 29
click at [805, 349] on input at bounding box center [804, 355] width 128 height 29
paste input "5513887"
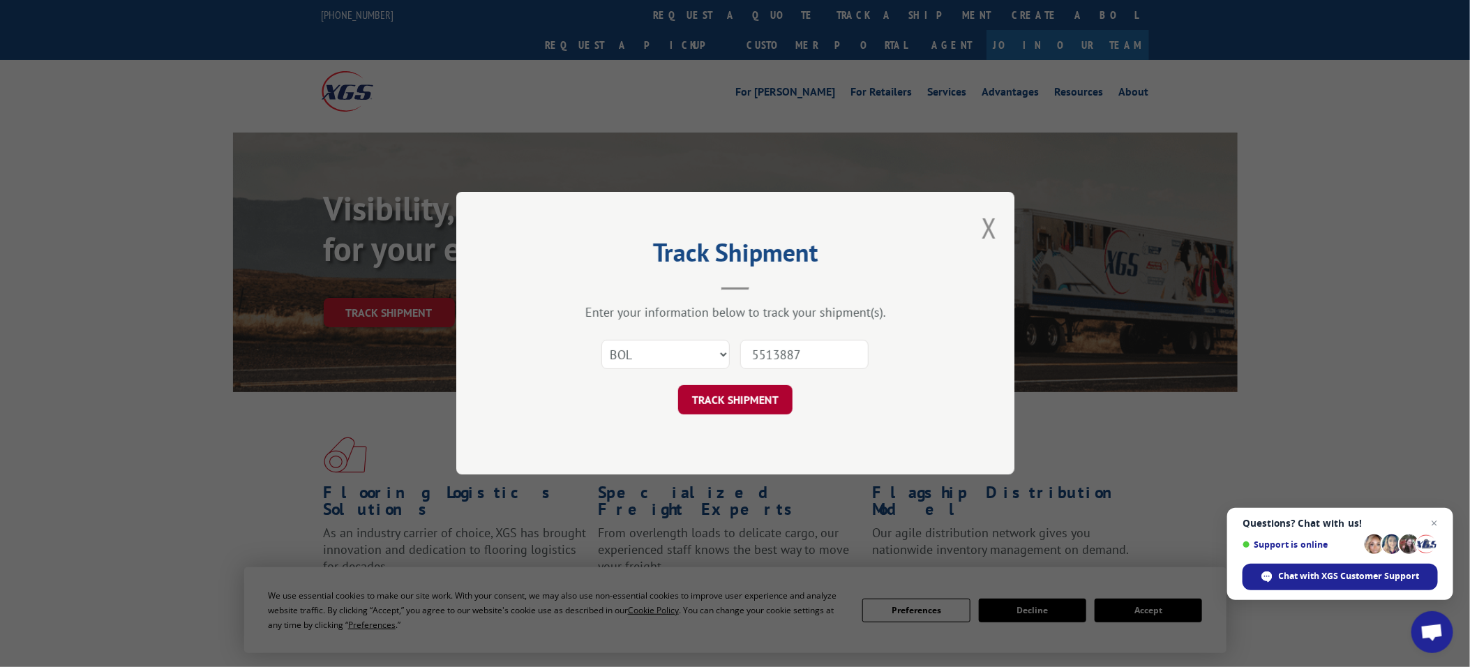
type input "5513887"
click at [724, 389] on button "TRACK SHIPMENT" at bounding box center [735, 400] width 114 height 29
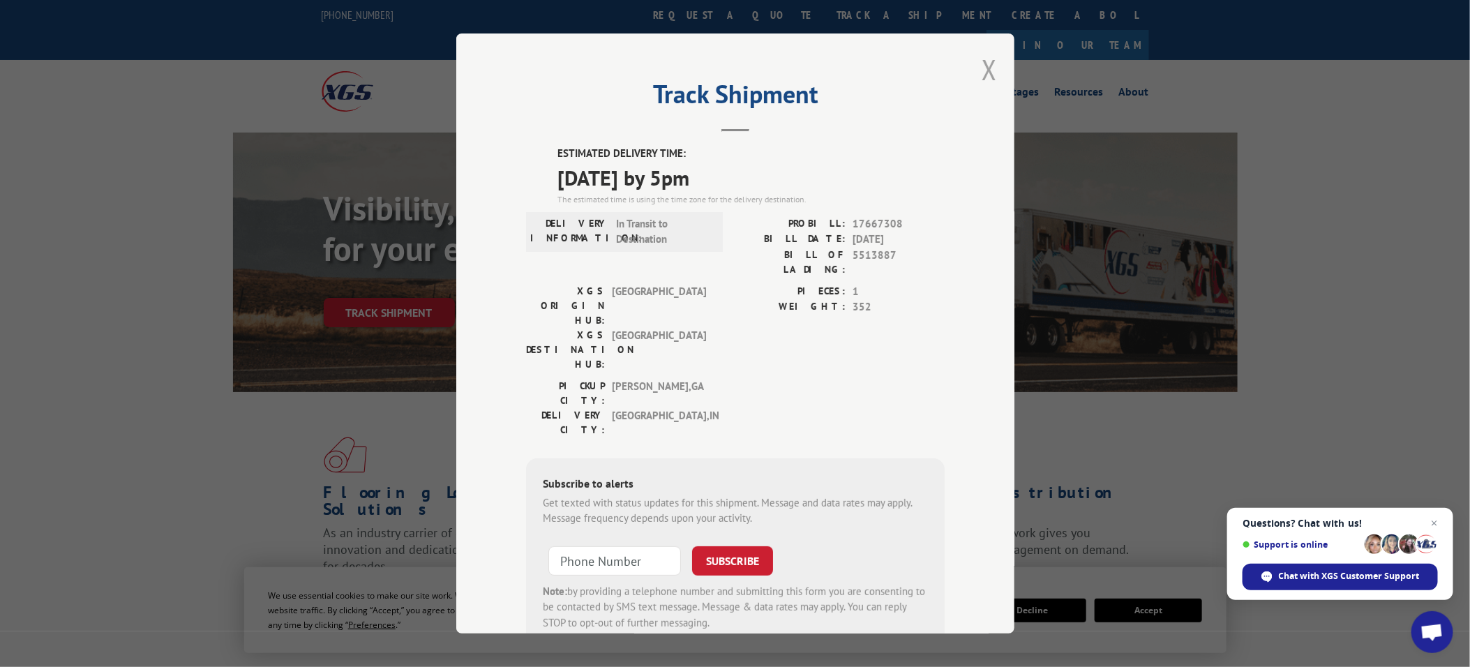
click at [985, 65] on button "Close modal" at bounding box center [989, 69] width 15 height 37
